Goal: Contribute content: Add original content to the website for others to see

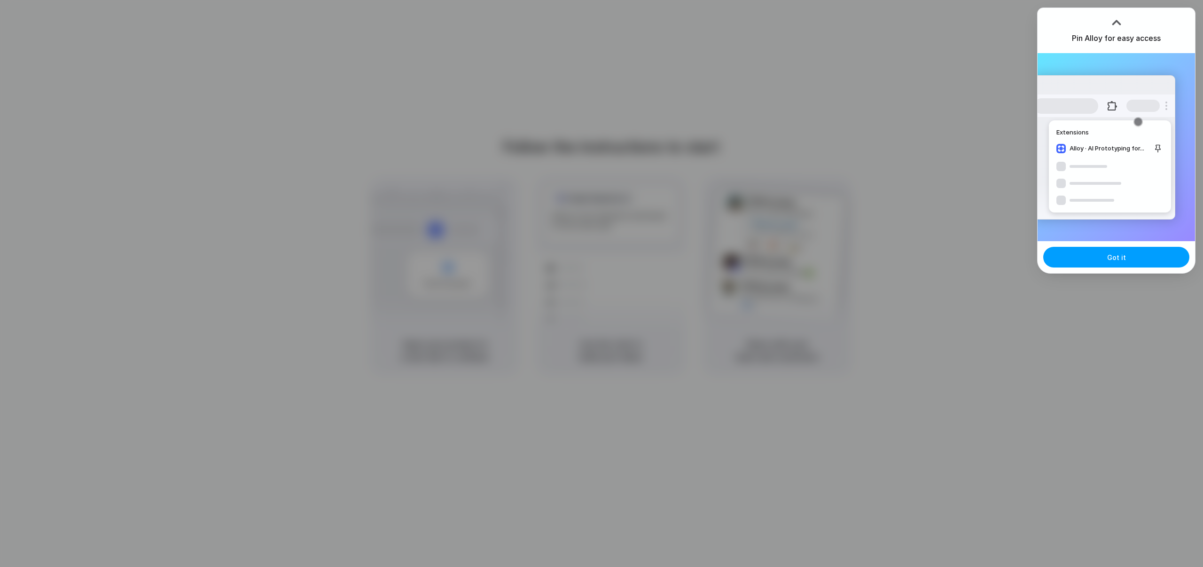
click at [1133, 264] on button "Got it" at bounding box center [1116, 257] width 146 height 21
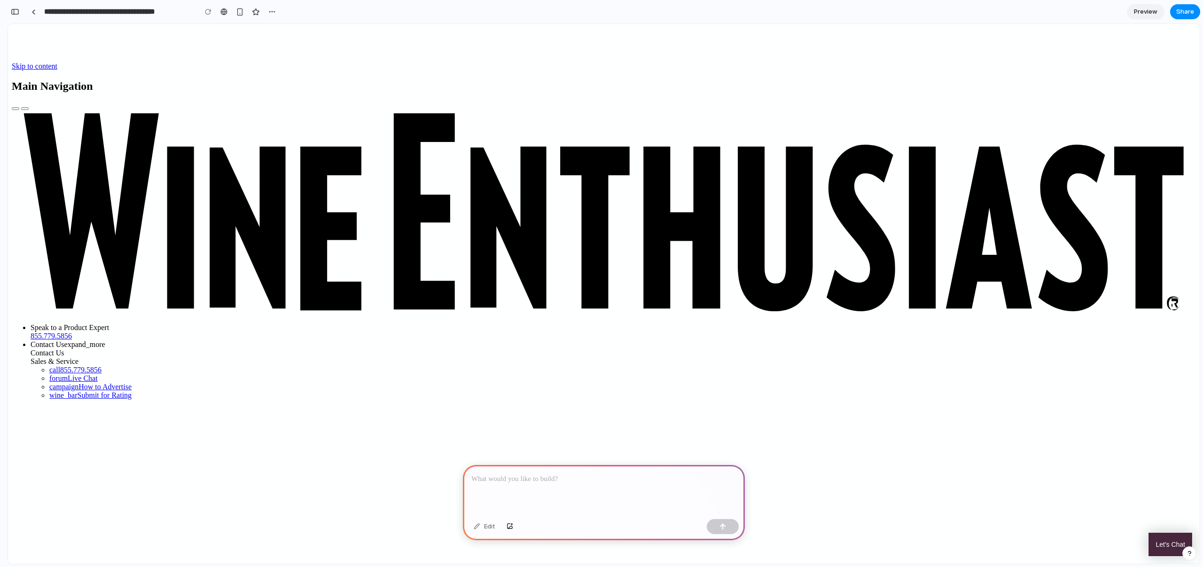
scroll to position [7, 0]
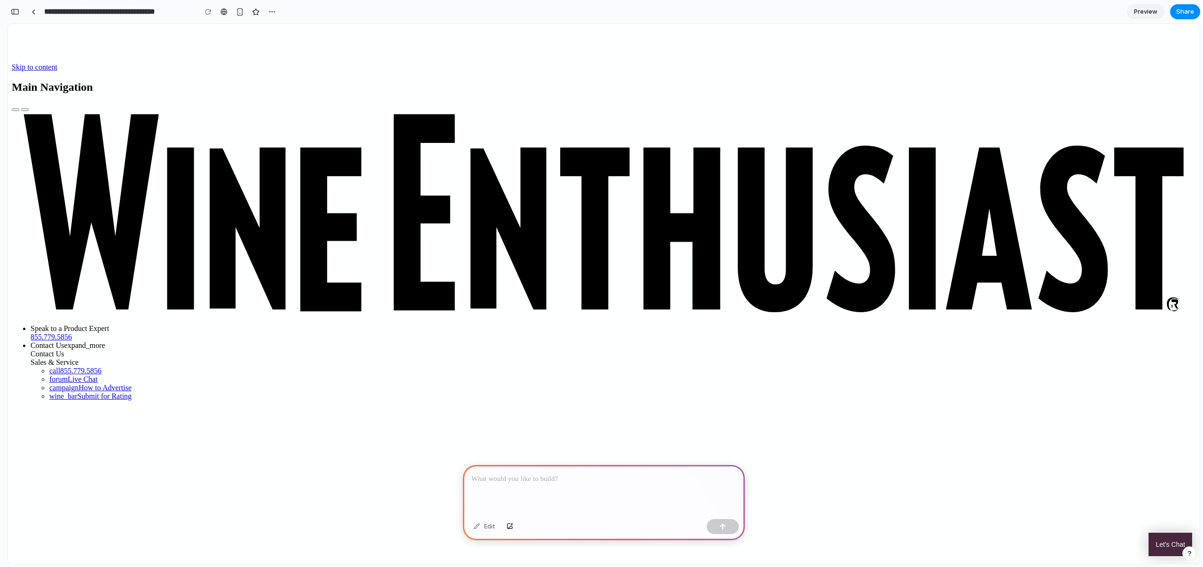
drag, startPoint x: 537, startPoint y: 487, endPoint x: 535, endPoint y: 481, distance: 6.5
click at [537, 487] on div at bounding box center [604, 490] width 282 height 50
click at [723, 522] on button "button" at bounding box center [723, 526] width 32 height 15
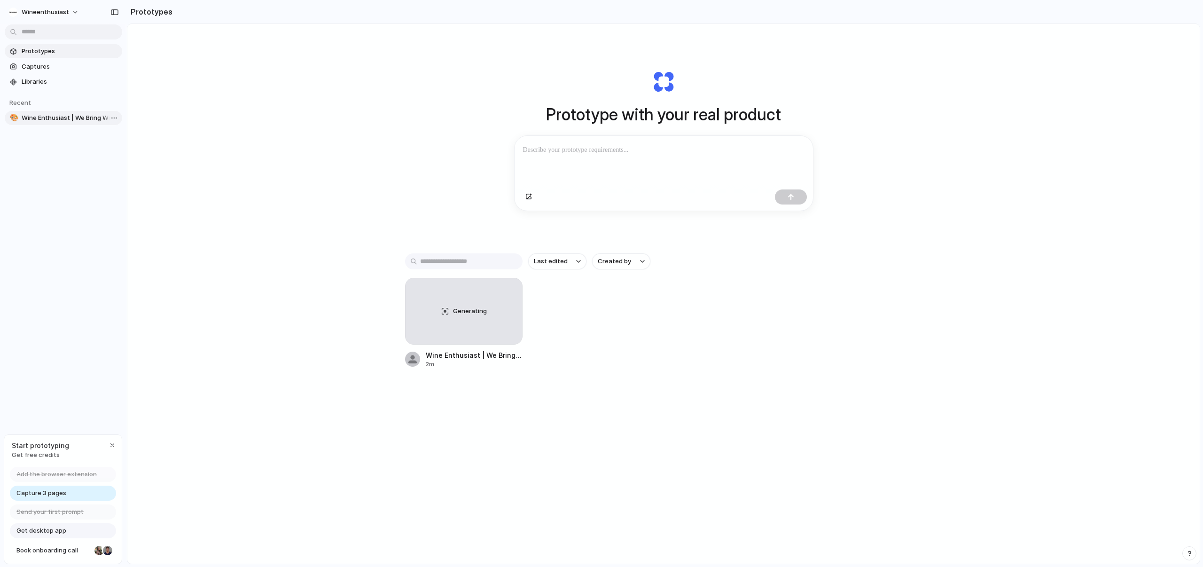
click at [44, 117] on span "Wine Enthusiast | We Bring Wine to Life" at bounding box center [70, 117] width 97 height 9
